Goal: Book appointment/travel/reservation

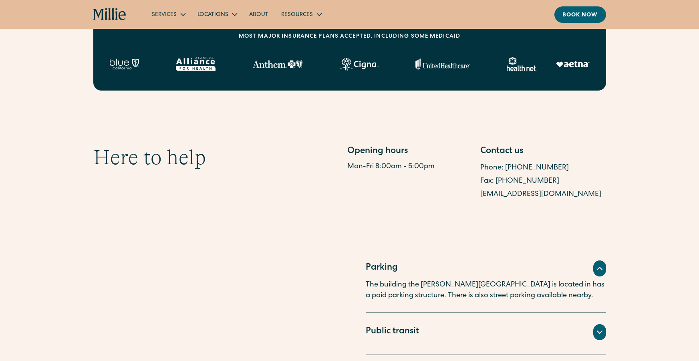
scroll to position [298, 0]
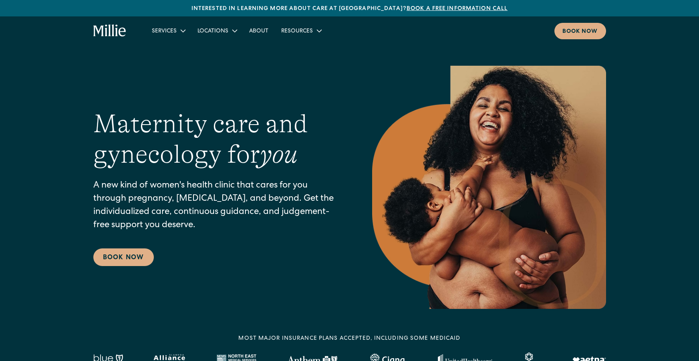
scroll to position [10, 0]
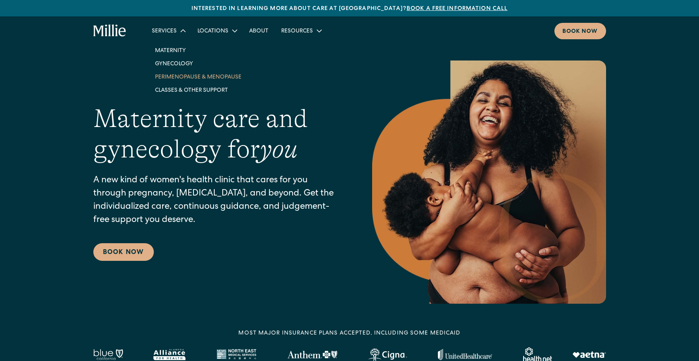
click at [190, 76] on link "Perimenopause & Menopause" at bounding box center [198, 76] width 99 height 13
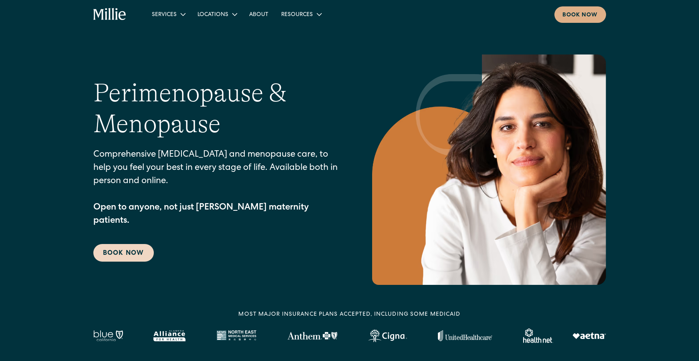
click at [120, 247] on link "Book Now" at bounding box center [123, 253] width 61 height 18
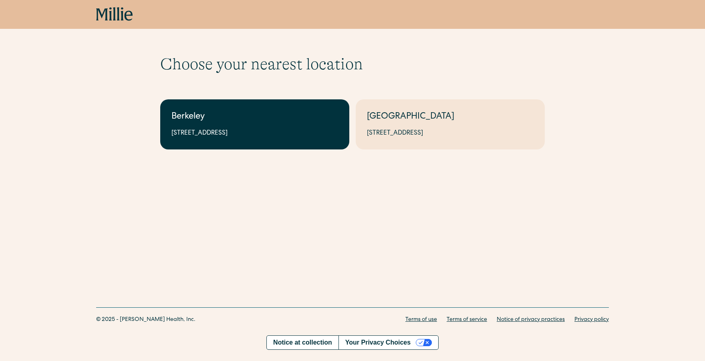
click at [199, 129] on div "2999 Regent St, Suite 524, Berkeley, CA 94705" at bounding box center [255, 134] width 167 height 10
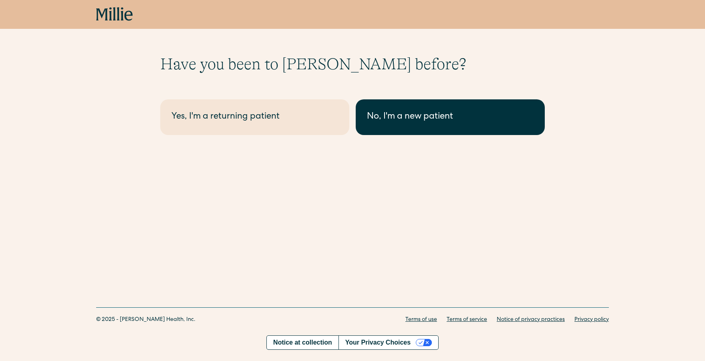
click at [388, 118] on div "No, I'm a new patient" at bounding box center [450, 117] width 167 height 13
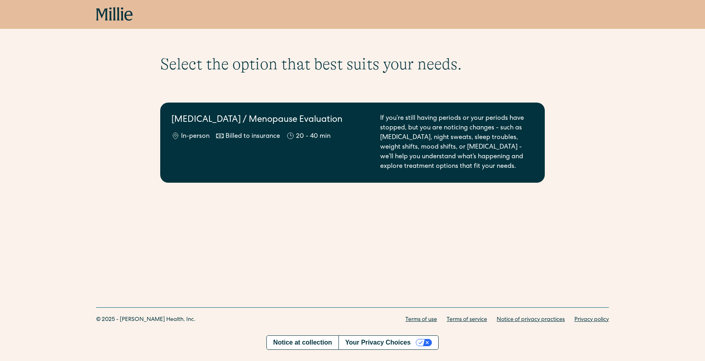
click at [427, 142] on div "If you’re still having periods or your periods have stopped, but you are notici…" at bounding box center [457, 143] width 154 height 58
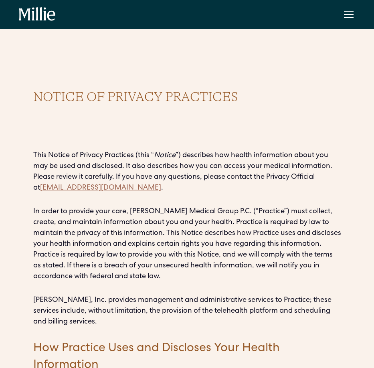
click at [36, 14] on icon "home" at bounding box center [37, 14] width 37 height 14
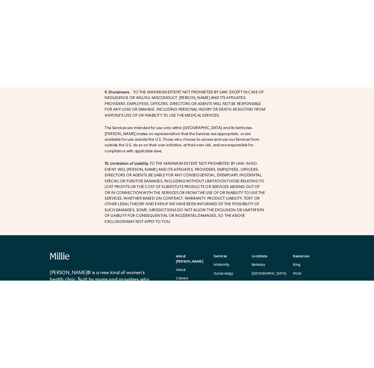
scroll to position [1484, 0]
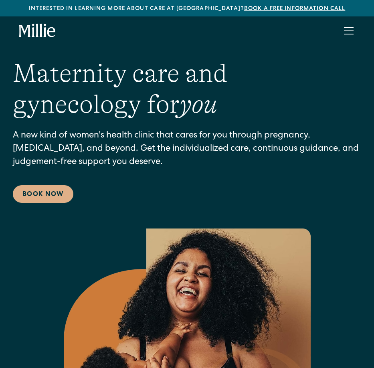
click at [348, 31] on div "menu" at bounding box center [348, 30] width 19 height 19
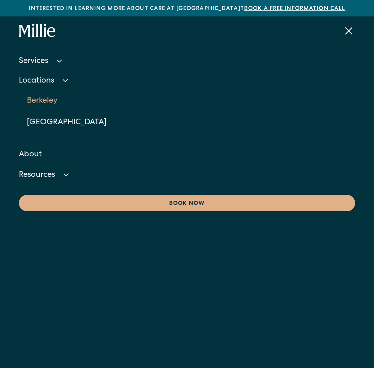
click at [55, 105] on link "Berkeley" at bounding box center [191, 101] width 329 height 22
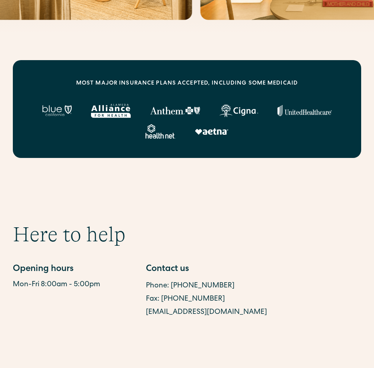
scroll to position [329, 0]
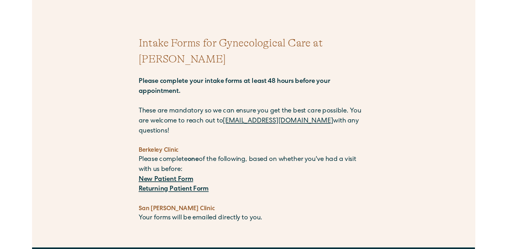
scroll to position [53, 0]
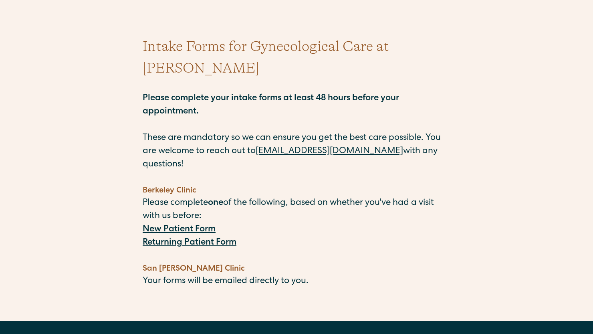
click at [208, 225] on strong "New Patient Form" at bounding box center [179, 229] width 73 height 9
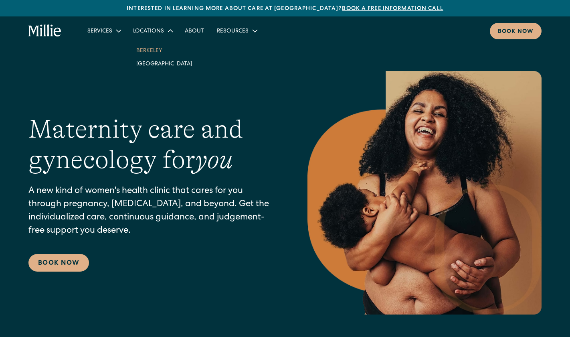
click at [151, 50] on link "Berkeley" at bounding box center [164, 50] width 69 height 13
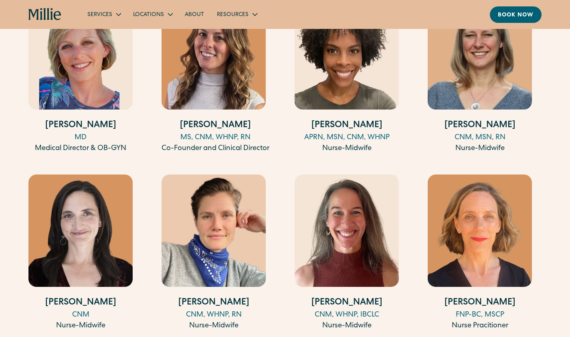
scroll to position [886, 0]
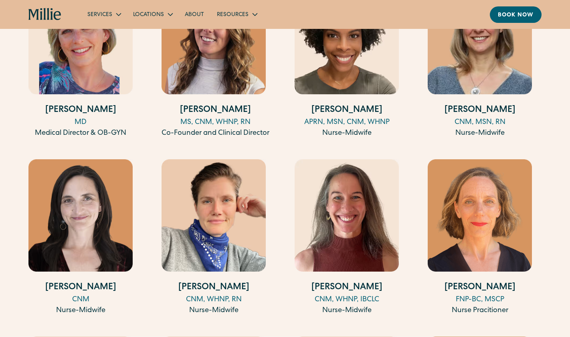
click at [476, 285] on h4 "[PERSON_NAME]" at bounding box center [480, 287] width 104 height 13
